Goal: Obtain resource: Obtain resource

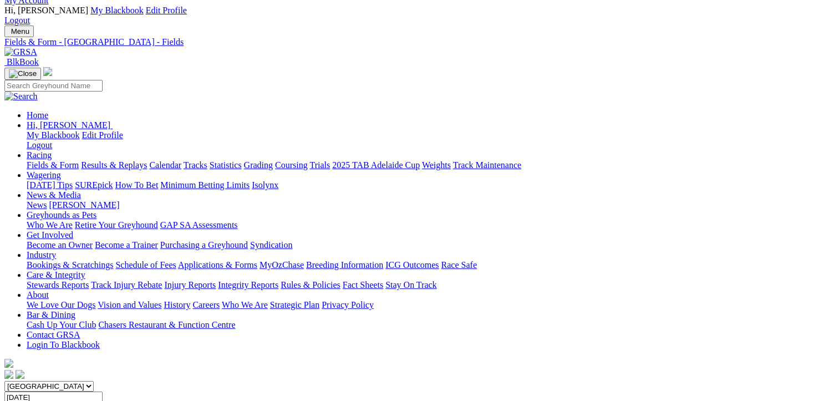
scroll to position [111, 0]
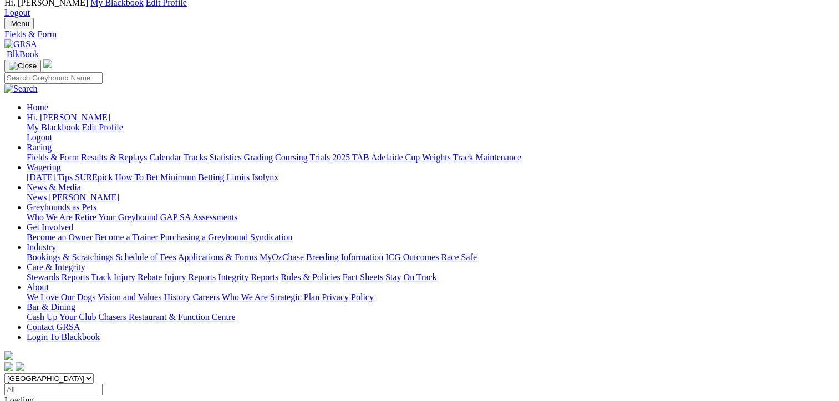
scroll to position [55, 0]
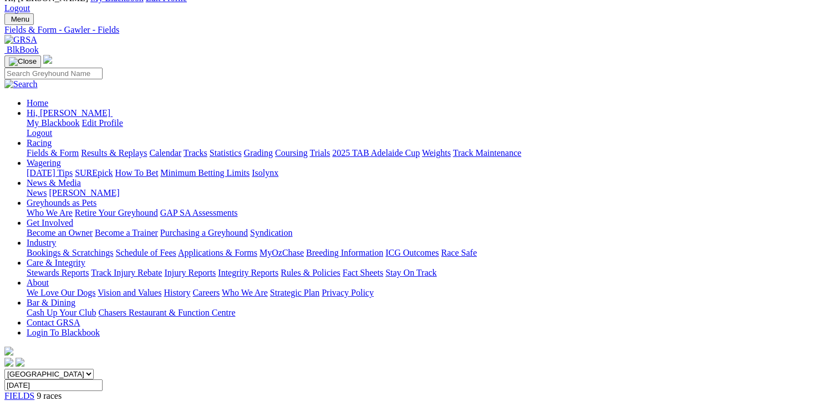
scroll to position [111, 0]
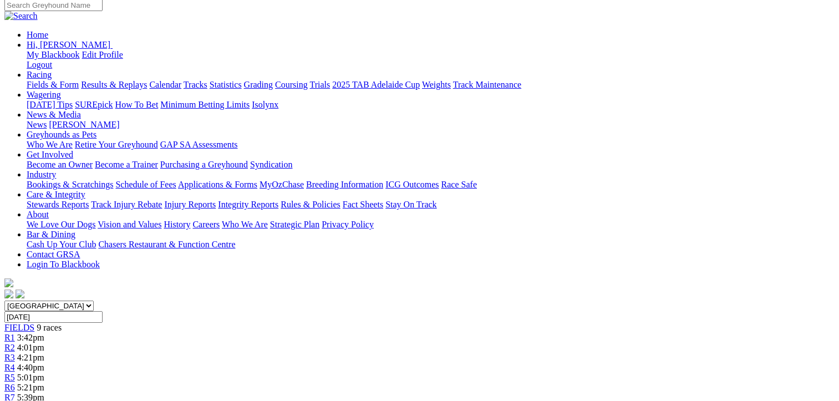
drag, startPoint x: 408, startPoint y: 332, endPoint x: 64, endPoint y: 241, distance: 355.7
drag, startPoint x: 64, startPoint y: 241, endPoint x: 215, endPoint y: 295, distance: 160.2
copy tbody "Swiper [PERSON_NAME] 4356 37.94 $3.00 Lone Rooster [PERSON_NAME] 2541 38.36 $1.…"
drag, startPoint x: 776, startPoint y: 356, endPoint x: 435, endPoint y: 244, distance: 359.2
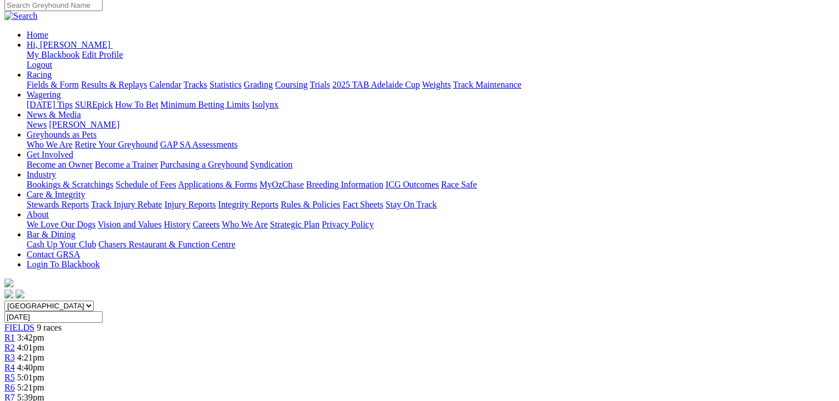
drag, startPoint x: 435, startPoint y: 244, endPoint x: 557, endPoint y: 296, distance: 132.7
copy tbody "[PERSON_NAME] [PERSON_NAME] 6246 22.88 $10.00 No Fines [PERSON_NAME] 1545 22.73…"
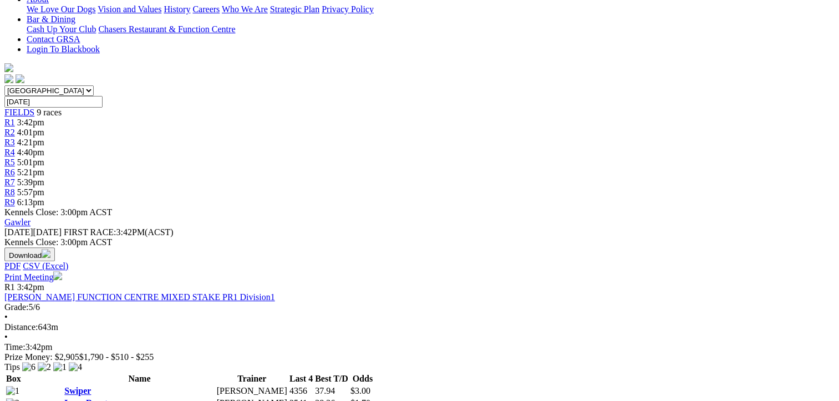
scroll to position [333, 0]
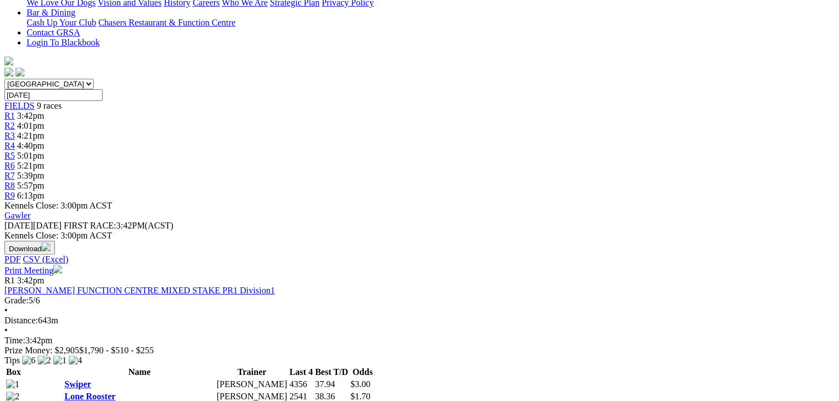
drag, startPoint x: 406, startPoint y: 345, endPoint x: 68, endPoint y: 248, distance: 352.0
drag, startPoint x: 68, startPoint y: 248, endPoint x: 186, endPoint y: 285, distance: 124.4
copy tbody "Binnaway Wizard [PERSON_NAME] 5362 22.68 $2.50 Tungkillo [PERSON_NAME] 3445 22.…"
drag, startPoint x: 779, startPoint y: 339, endPoint x: 430, endPoint y: 253, distance: 358.7
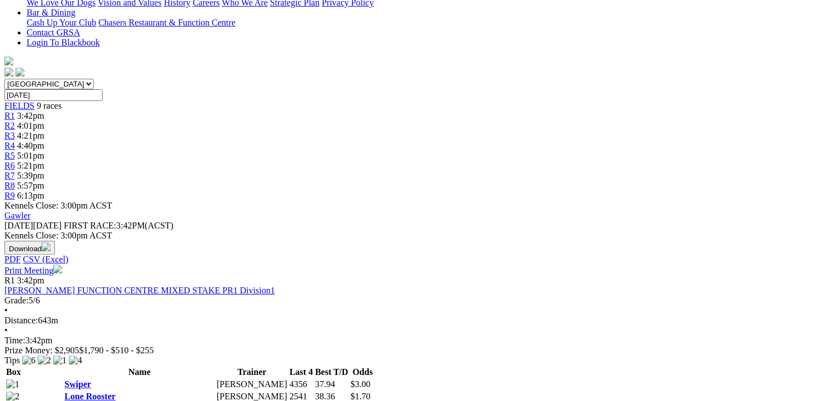
drag, startPoint x: 430, startPoint y: 253, endPoint x: 562, endPoint y: 305, distance: 141.2
copy tbody "Hi There [PERSON_NAME] 7254 NBT $4.00 Victory Club [PERSON_NAME] 2554 22.79 $7.…"
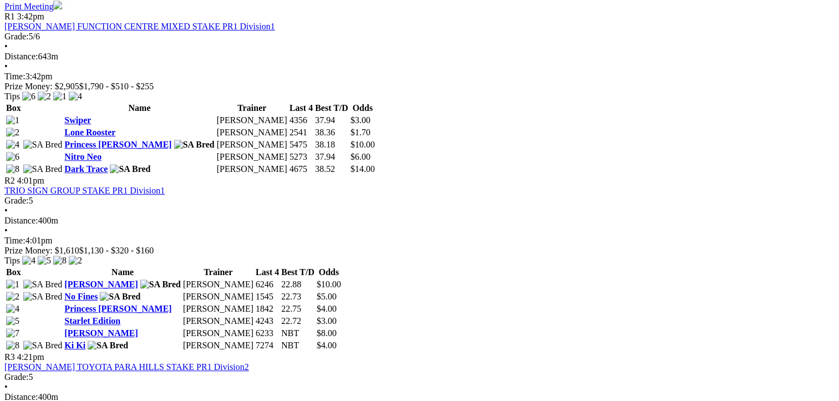
scroll to position [610, 0]
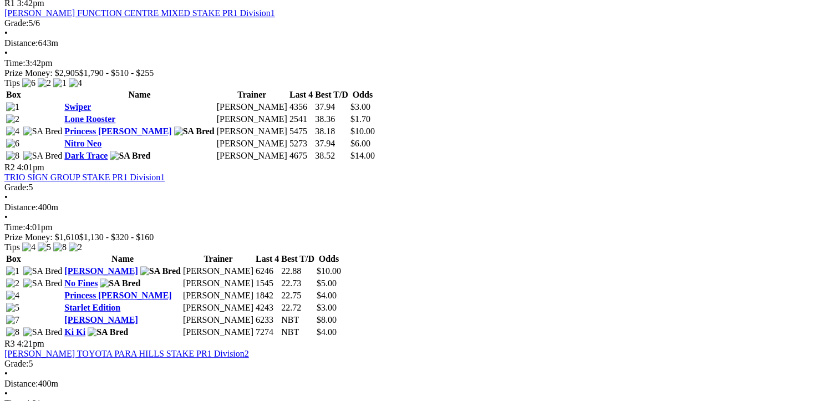
drag, startPoint x: 405, startPoint y: 323, endPoint x: 58, endPoint y: 188, distance: 372.5
drag, startPoint x: 58, startPoint y: 188, endPoint x: 194, endPoint y: 245, distance: 147.7
copy tbody "Sandycove [PERSON_NAME] 5623 23.37 $6.00 [PERSON_NAME] [PERSON_NAME] 4325 23.41…"
drag, startPoint x: 776, startPoint y: 321, endPoint x: 434, endPoint y: 182, distance: 369.3
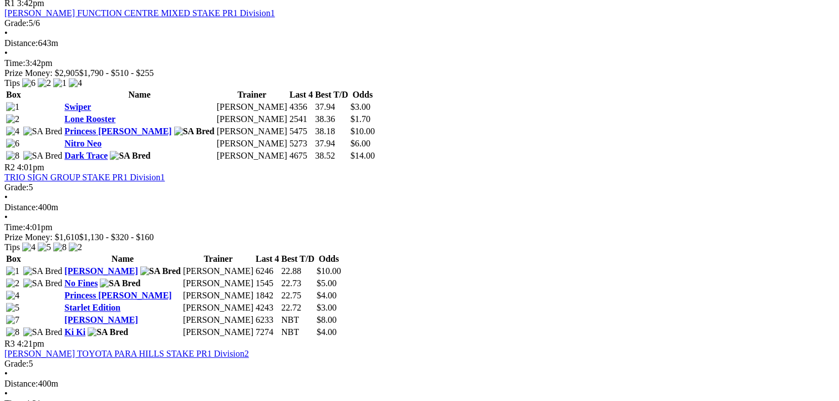
drag, startPoint x: 434, startPoint y: 182, endPoint x: 535, endPoint y: 238, distance: 115.5
copy tbody "Hey Sarge [PERSON_NAME] 7884 22.87 $4.00 [PERSON_NAME] [PERSON_NAME] 5656 23.09…"
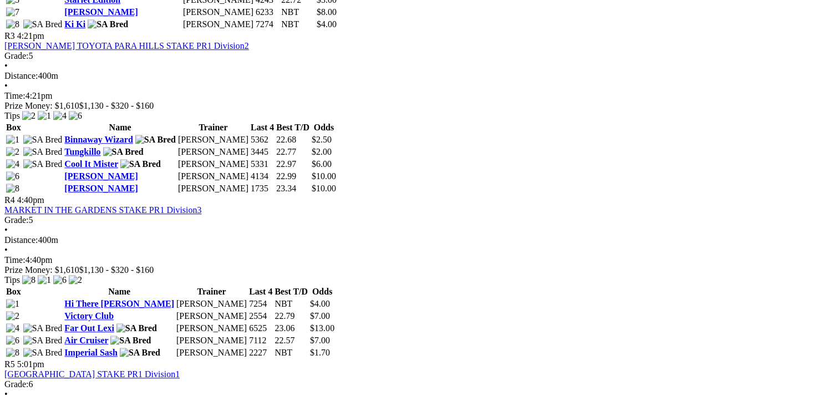
scroll to position [943, 0]
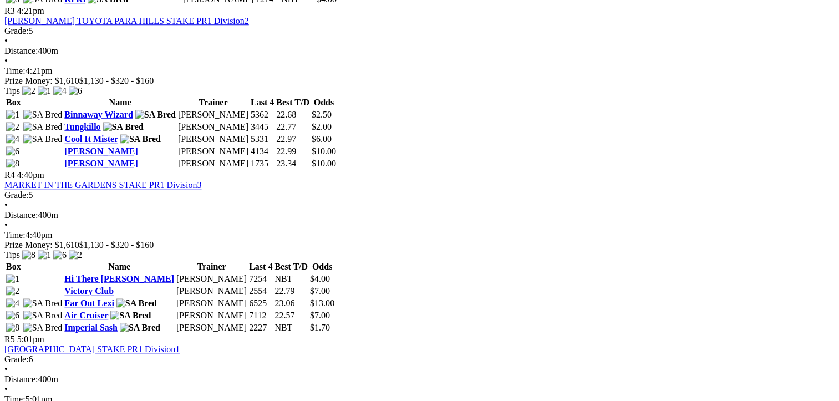
drag, startPoint x: 408, startPoint y: 270, endPoint x: 65, endPoint y: 110, distance: 378.2
drag, startPoint x: 65, startPoint y: 110, endPoint x: 173, endPoint y: 170, distance: 122.4
copy tbody "[PERSON_NAME] [PERSON_NAME] 1413 22.40 $5.00 Dark Moonshine [PERSON_NAME] 2222 …"
drag, startPoint x: 776, startPoint y: 244, endPoint x: 439, endPoint y: 109, distance: 362.7
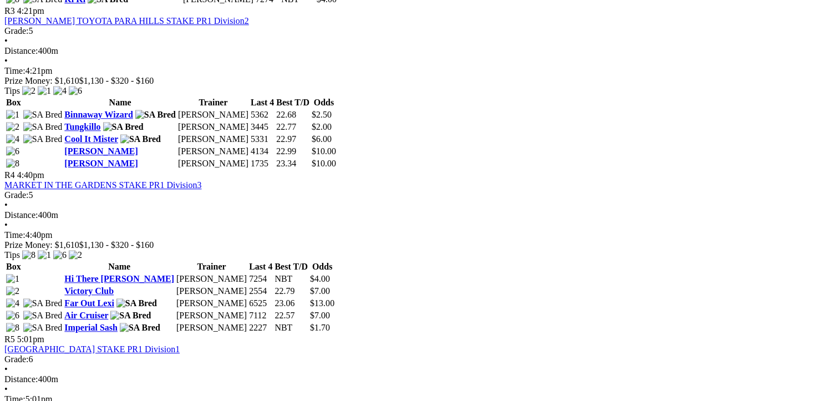
drag, startPoint x: 772, startPoint y: 245, endPoint x: 432, endPoint y: 111, distance: 365.6
copy tbody "Secret Super [PERSON_NAME] 1752 NBT $5.00 Big Boss Giblet [PERSON_NAME] 2414 31…"
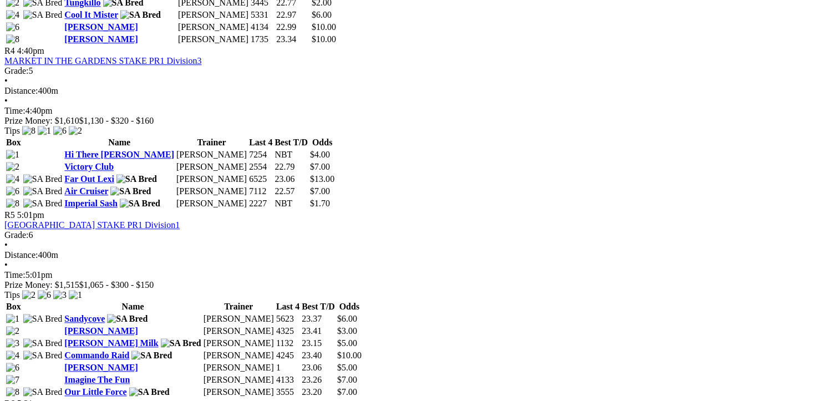
scroll to position [1109, 0]
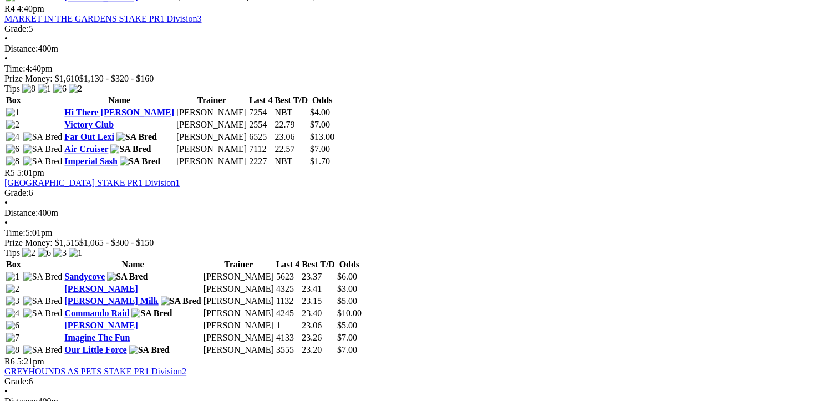
drag, startPoint x: 408, startPoint y: 312, endPoint x: 63, endPoint y: 216, distance: 358.0
drag, startPoint x: 63, startPoint y: 216, endPoint x: 170, endPoint y: 243, distance: 110.3
copy tbody "Terrific Baz [PERSON_NAME] 3546 NBT $8.00 [PERSON_NAME] [PERSON_NAME] 2262 30.9…"
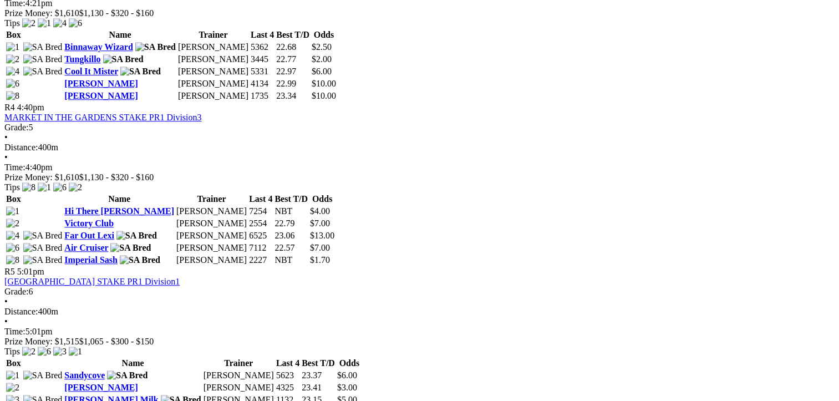
scroll to position [666, 0]
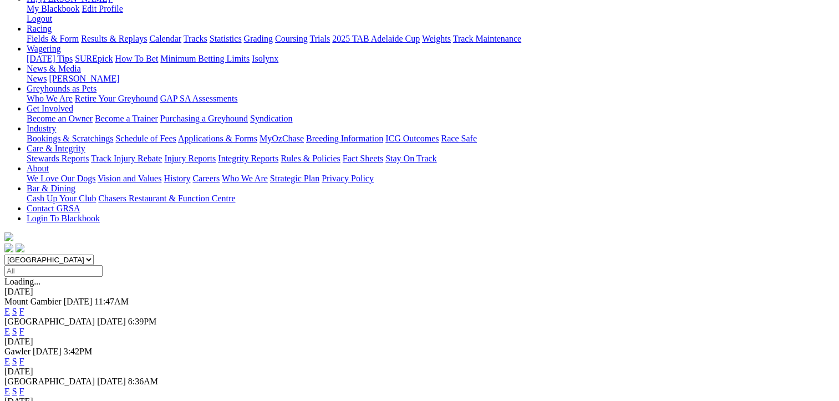
scroll to position [193, 0]
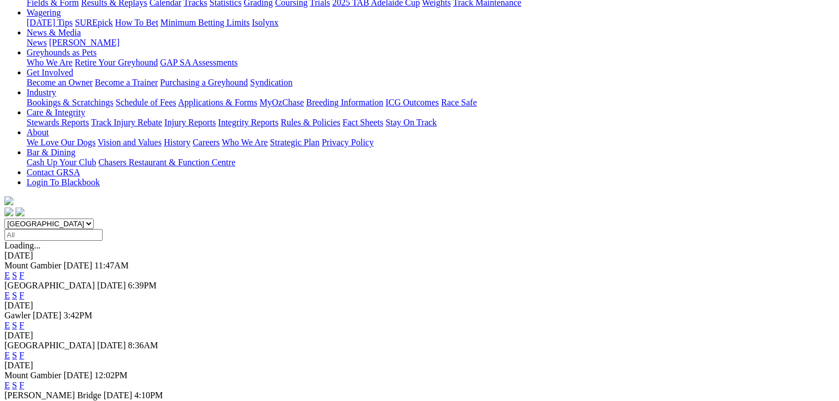
click at [24, 351] on link "F" at bounding box center [21, 355] width 5 height 9
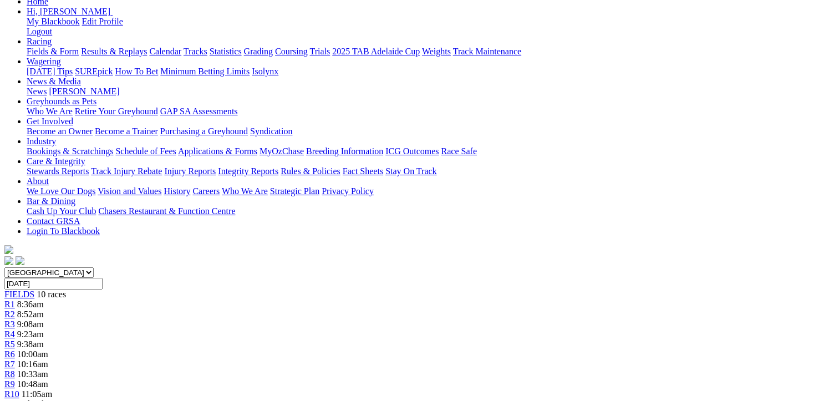
scroll to position [166, 0]
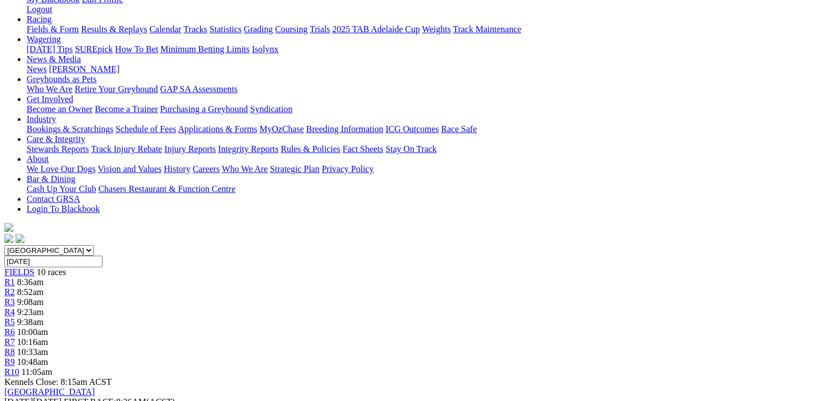
drag, startPoint x: 406, startPoint y: 301, endPoint x: 68, endPoint y: 181, distance: 358.8
drag, startPoint x: 68, startPoint y: 181, endPoint x: 197, endPoint y: 242, distance: 143.2
copy tbody "Sky Chaser Clint Trengove 5442 20.58 $5.50 Lady Turbine Paul Turner 2422 20.12 …"
drag, startPoint x: 774, startPoint y: 302, endPoint x: 430, endPoint y: 176, distance: 366.0
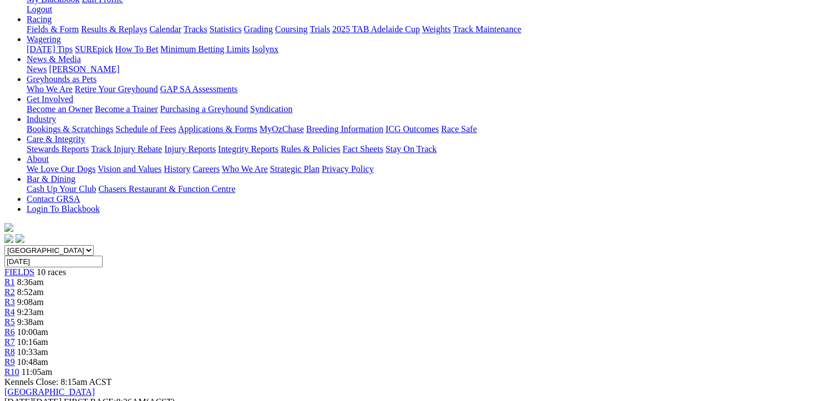
drag, startPoint x: 430, startPoint y: 176, endPoint x: 539, endPoint y: 231, distance: 121.1
copy tbody "Searing Lass Gary Pidgeon 6425 20.14 $2.40 Nitro Bolt Don Turner 5524 20.14 $10…"
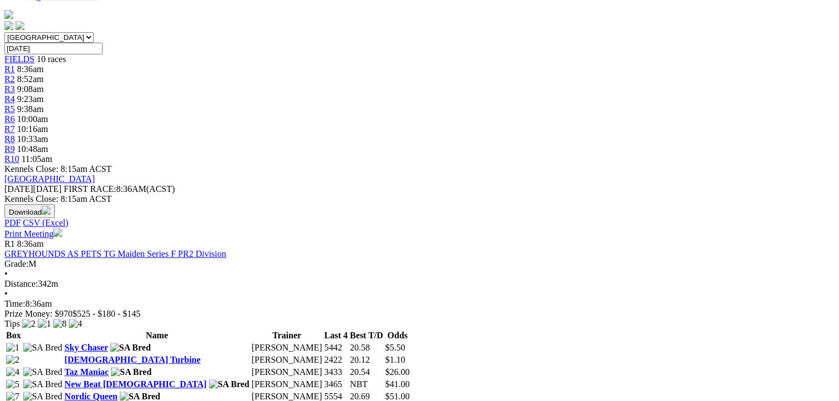
scroll to position [388, 0]
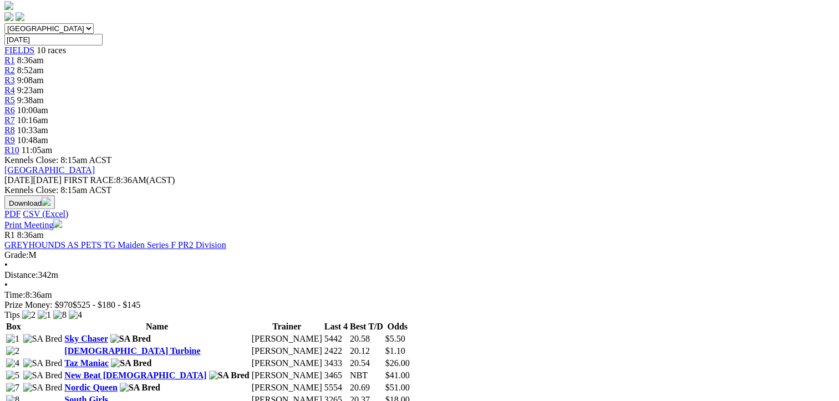
drag, startPoint x: 405, startPoint y: 359, endPoint x: 61, endPoint y: 244, distance: 362.9
drag, startPoint x: 61, startPoint y: 244, endPoint x: 179, endPoint y: 280, distance: 123.7
copy tbody "Turn Up Turbo Ross Smith 5521 20.13 $2.70 He's A Profit Leanne Fagan 1642 20.15…"
drag, startPoint x: 779, startPoint y: 361, endPoint x: 434, endPoint y: 244, distance: 363.8
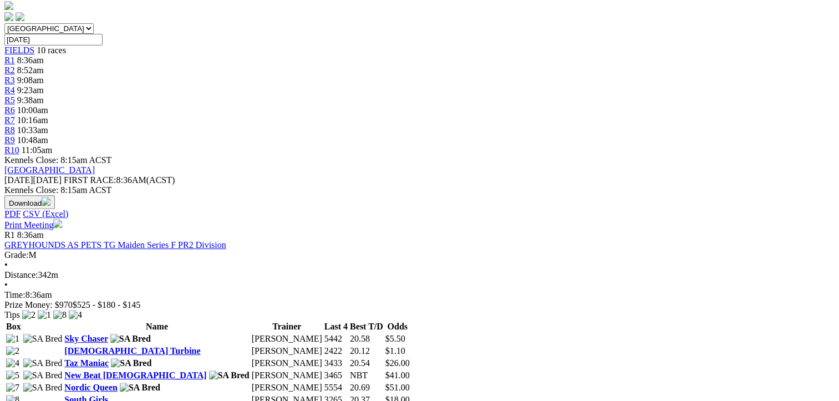
drag, startPoint x: 434, startPoint y: 244, endPoint x: 557, endPoint y: 290, distance: 131.5
copy tbody "Creeper Michael Stewart 3456 20.51 $4.50 Aston Baker Paul Fagan 4232 19.90 $2.4…"
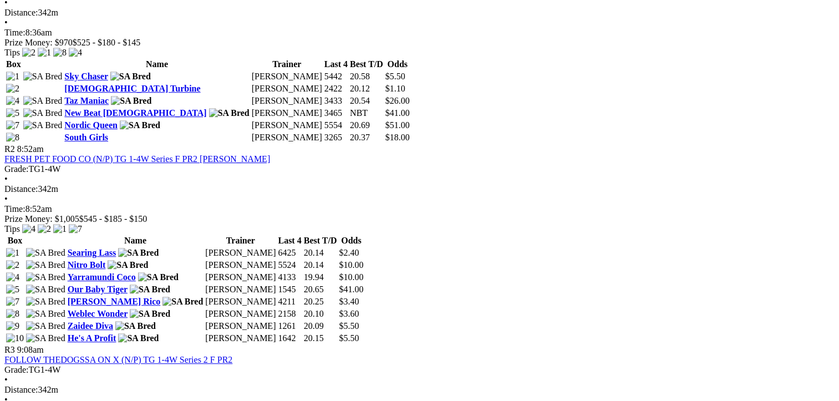
scroll to position [666, 0]
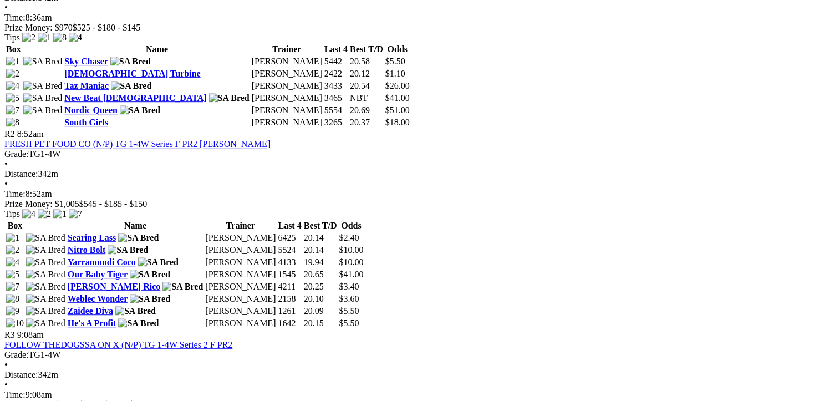
drag, startPoint x: 408, startPoint y: 363, endPoint x: 63, endPoint y: 249, distance: 363.3
drag, startPoint x: 63, startPoint y: 249, endPoint x: 195, endPoint y: 283, distance: 137.0
copy tbody "Stella Swift Chris Jaensch 5355 19.98 $4.20 Currency Lad Rob Harnas 3441 20.07 …"
drag, startPoint x: 778, startPoint y: 361, endPoint x: 434, endPoint y: 246, distance: 362.6
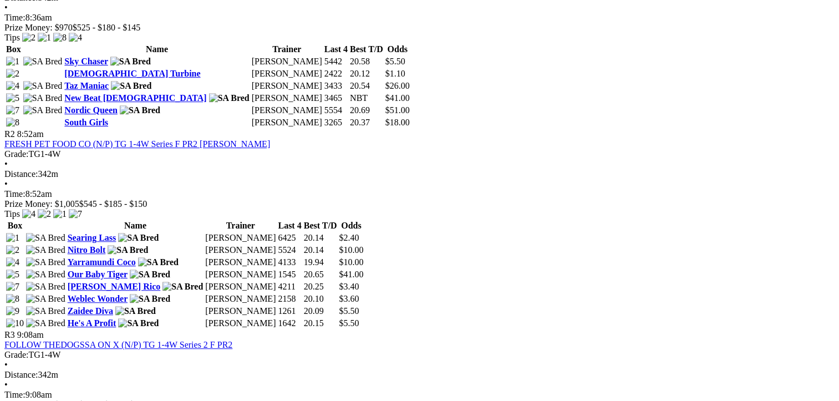
drag, startPoint x: 434, startPoint y: 246, endPoint x: 556, endPoint y: 304, distance: 135.0
copy tbody "Our Sheralee Clint Trengove 3563 19.98 $2.80 Golden Gangster Bob Isaacson 4462 …"
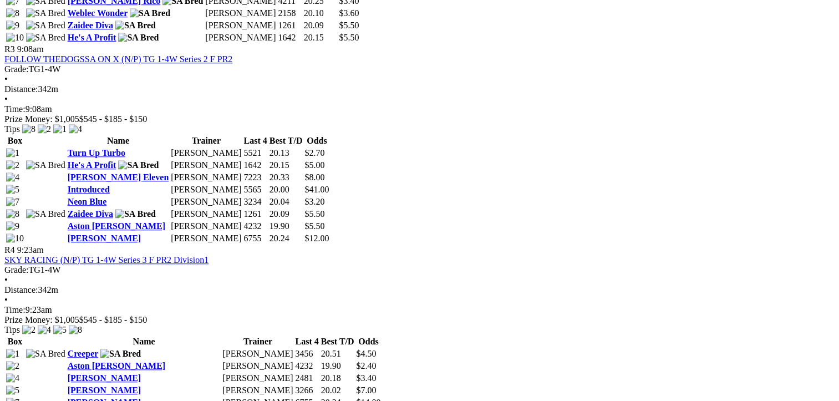
scroll to position [998, 0]
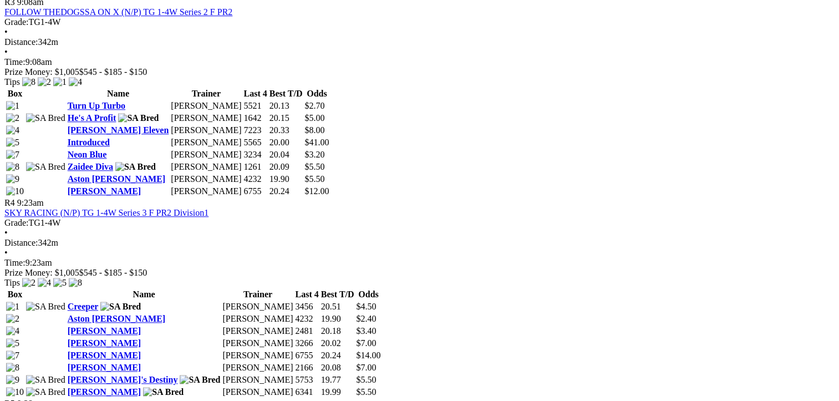
drag, startPoint x: 409, startPoint y: 285, endPoint x: 62, endPoint y: 199, distance: 357.7
drag, startPoint x: 62, startPoint y: 199, endPoint x: 209, endPoint y: 273, distance: 165.2
copy tbody "Bingo Queen Clint Trengove 6156 20.01 $3.00 Razzle Berries Adrien Chevalier 578…"
drag, startPoint x: 775, startPoint y: 308, endPoint x: 435, endPoint y: 194, distance: 359.2
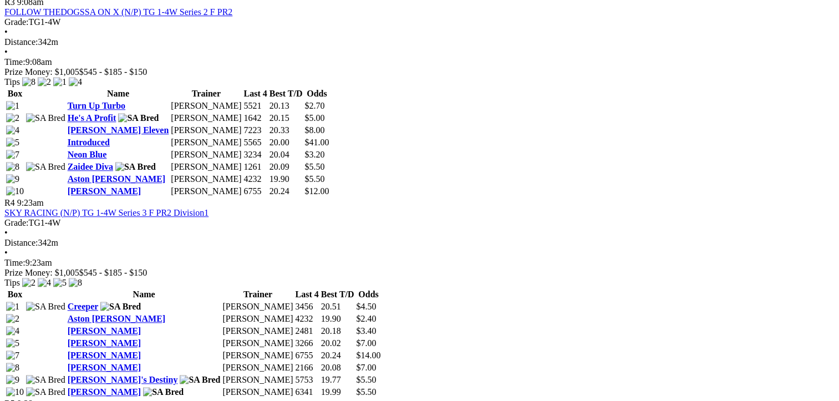
drag, startPoint x: 435, startPoint y: 194, endPoint x: 533, endPoint y: 236, distance: 106.8
copy tbody "Smooth Vixen Kevin Bewley 1654 19.80 $12.00 It's Jackie Decota Curran 8872 19.6…"
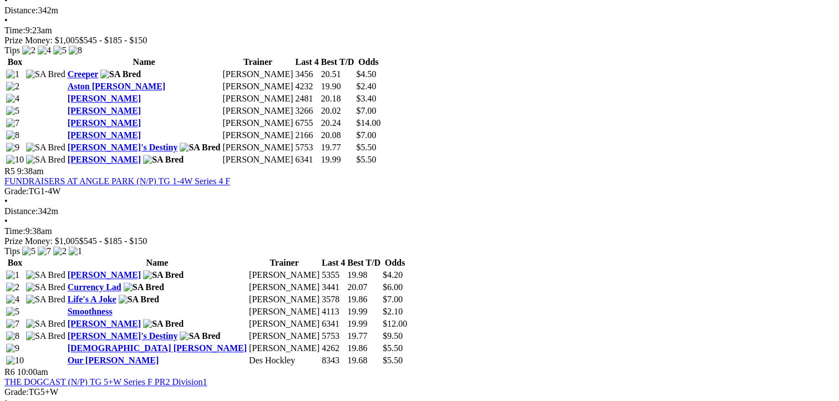
scroll to position [1276, 0]
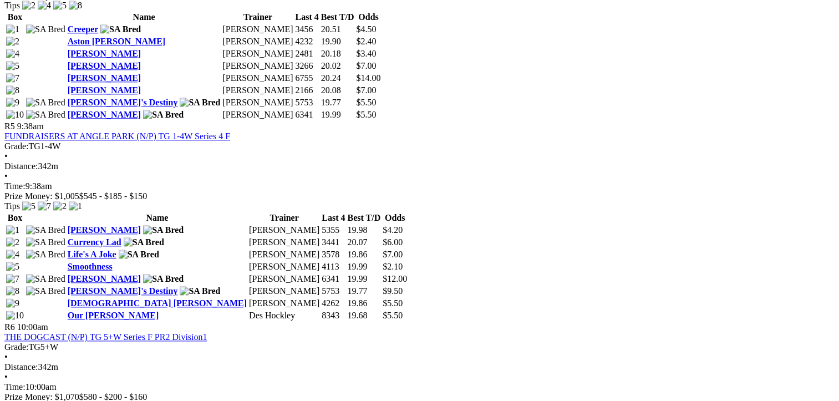
drag, startPoint x: 409, startPoint y: 313, endPoint x: 64, endPoint y: 200, distance: 362.4
drag, startPoint x: 64, startPoint y: 200, endPoint x: 192, endPoint y: 261, distance: 141.2
copy tbody "Archer Nine Judith Hurley 4315 19.82 $2.20 Thundering Lady Clint Trengove 2124 …"
drag, startPoint x: 773, startPoint y: 310, endPoint x: 435, endPoint y: 196, distance: 356.1
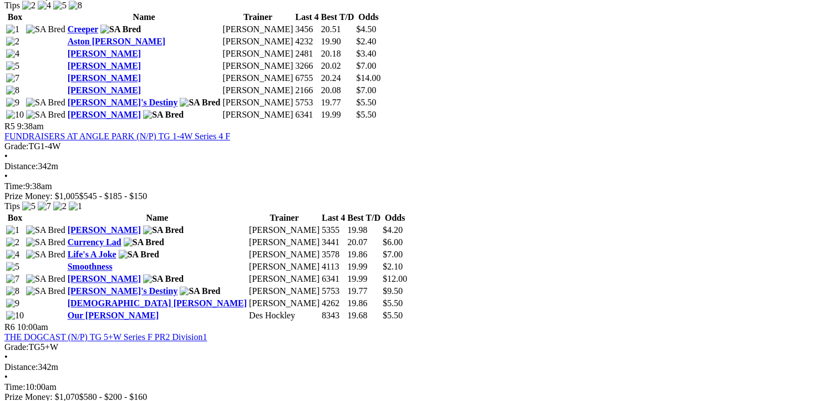
drag, startPoint x: 435, startPoint y: 196, endPoint x: 564, endPoint y: 255, distance: 141.2
copy tbody "Blue Energy Bob Isaacson 3151 19.79 - Integrator Michaela Pidgeon 6625 19.81 - …"
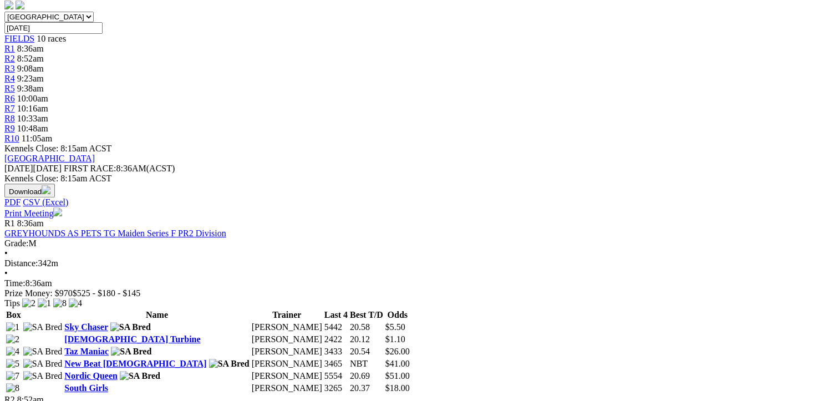
scroll to position [222, 0]
